Goal: Information Seeking & Learning: Understand process/instructions

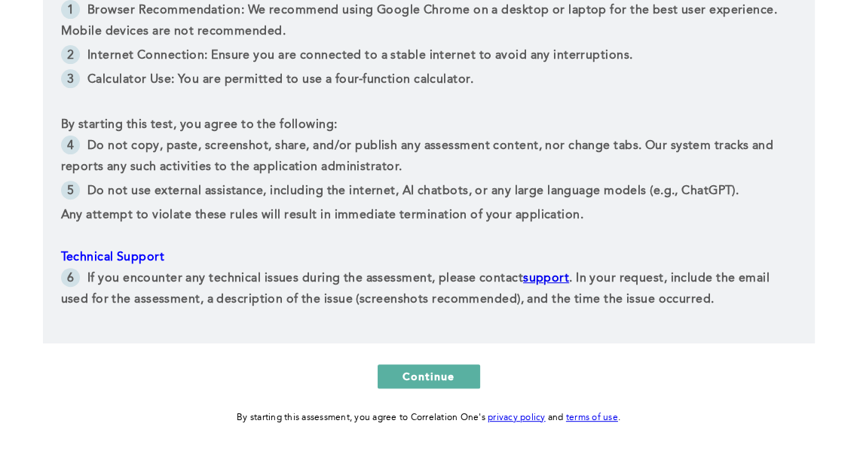
scroll to position [376, 0]
click at [526, 418] on link "privacy policy" at bounding box center [517, 417] width 58 height 9
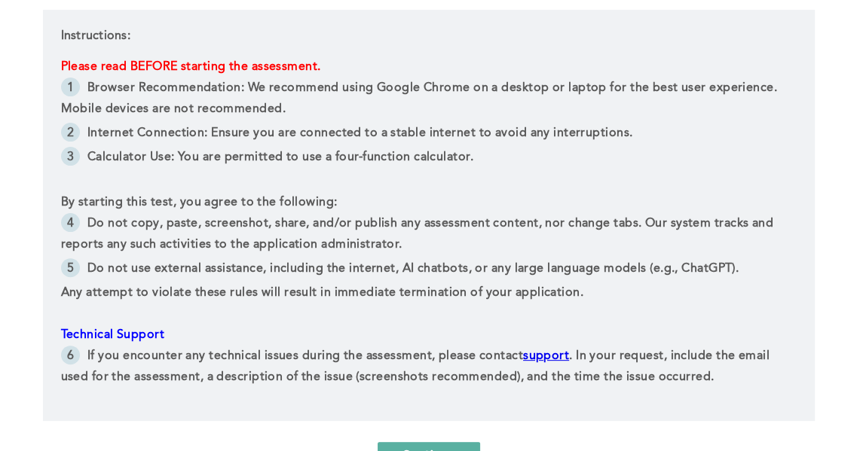
scroll to position [297, 0]
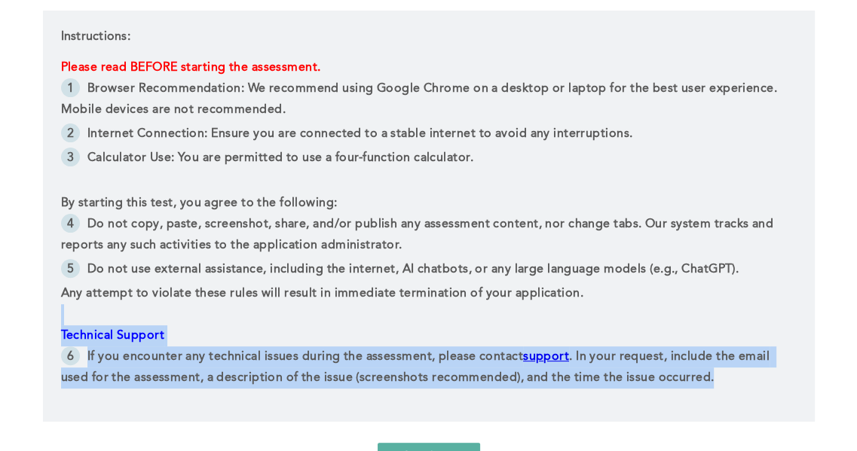
drag, startPoint x: 722, startPoint y: 386, endPoint x: 651, endPoint y: 293, distance: 116.7
click at [651, 293] on div "Please read BEFORE starting the assessment. Browser Recommendation: We recommen…" at bounding box center [429, 224] width 736 height 335
click at [682, 299] on p "Any attempt to violate these rules will result in immediate termination of your…" at bounding box center [429, 293] width 736 height 21
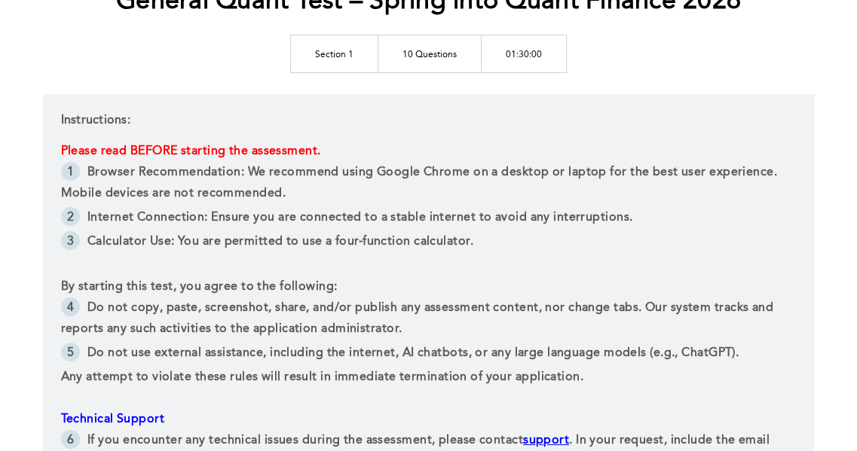
scroll to position [215, 0]
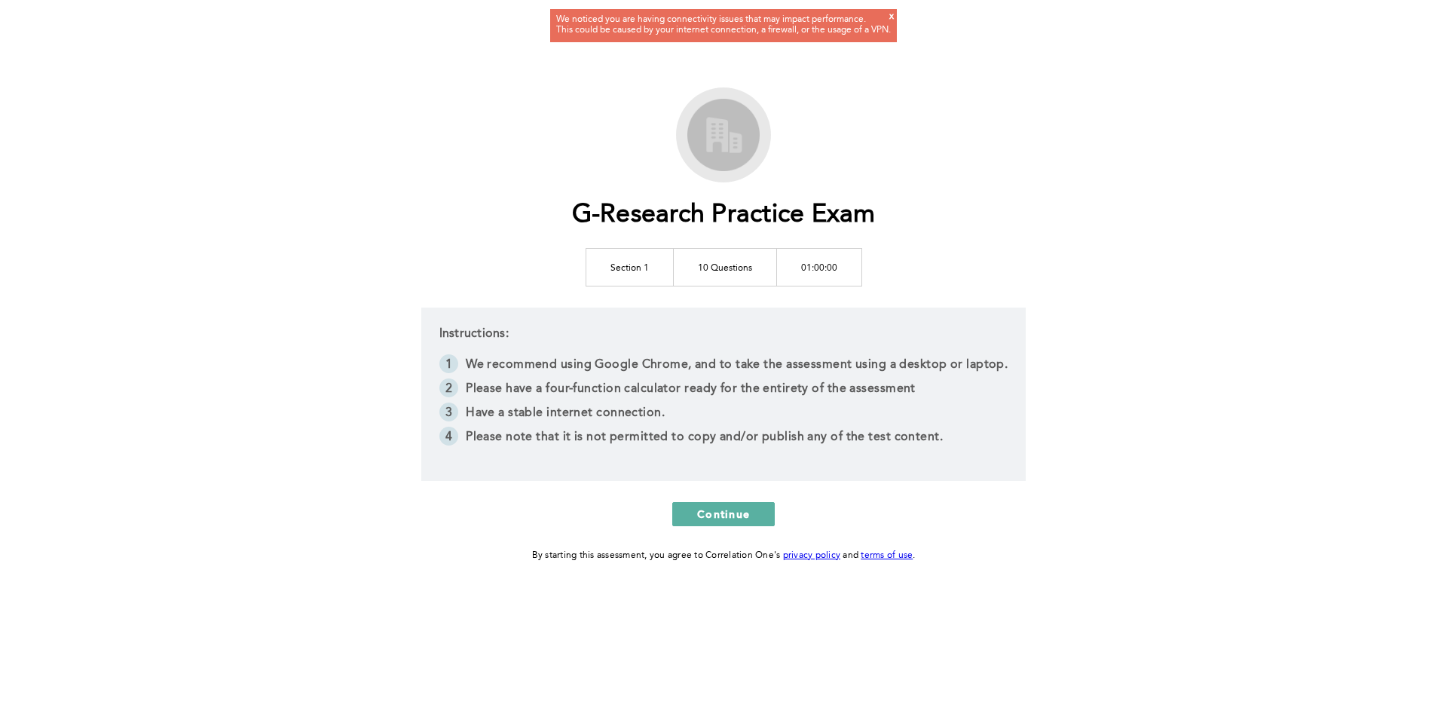
click at [868, 8] on div "We noticed you are having connectivity issues that may impact performance. This…" at bounding box center [723, 361] width 1447 height 723
click at [890, 17] on div "We noticed you are having connectivity issues that may impact performance. This…" at bounding box center [723, 25] width 335 height 21
click at [892, 15] on div "x" at bounding box center [891, 21] width 5 height 19
